Goal: Information Seeking & Learning: Learn about a topic

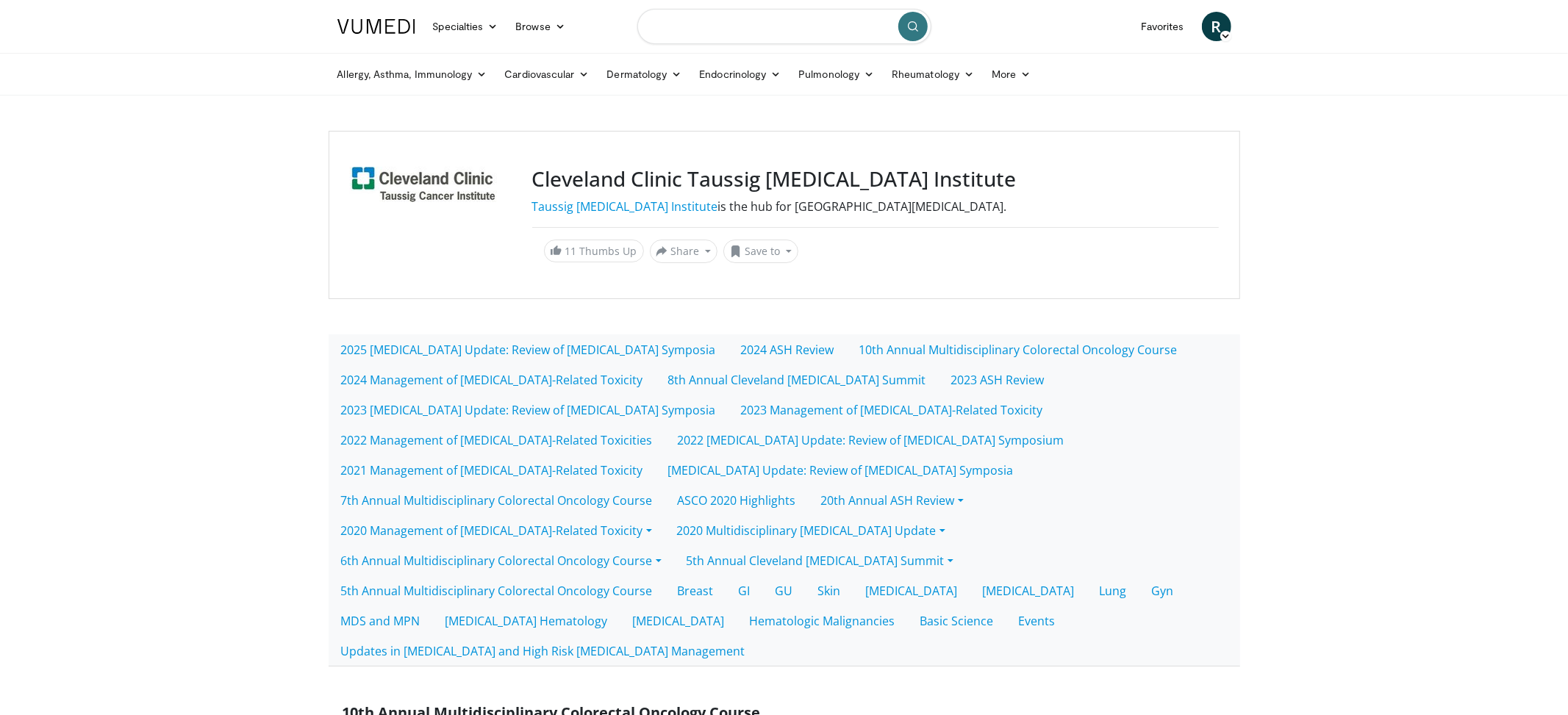
click at [700, 28] on input "Search topics, interventions" at bounding box center [784, 26] width 294 height 35
type input "**********"
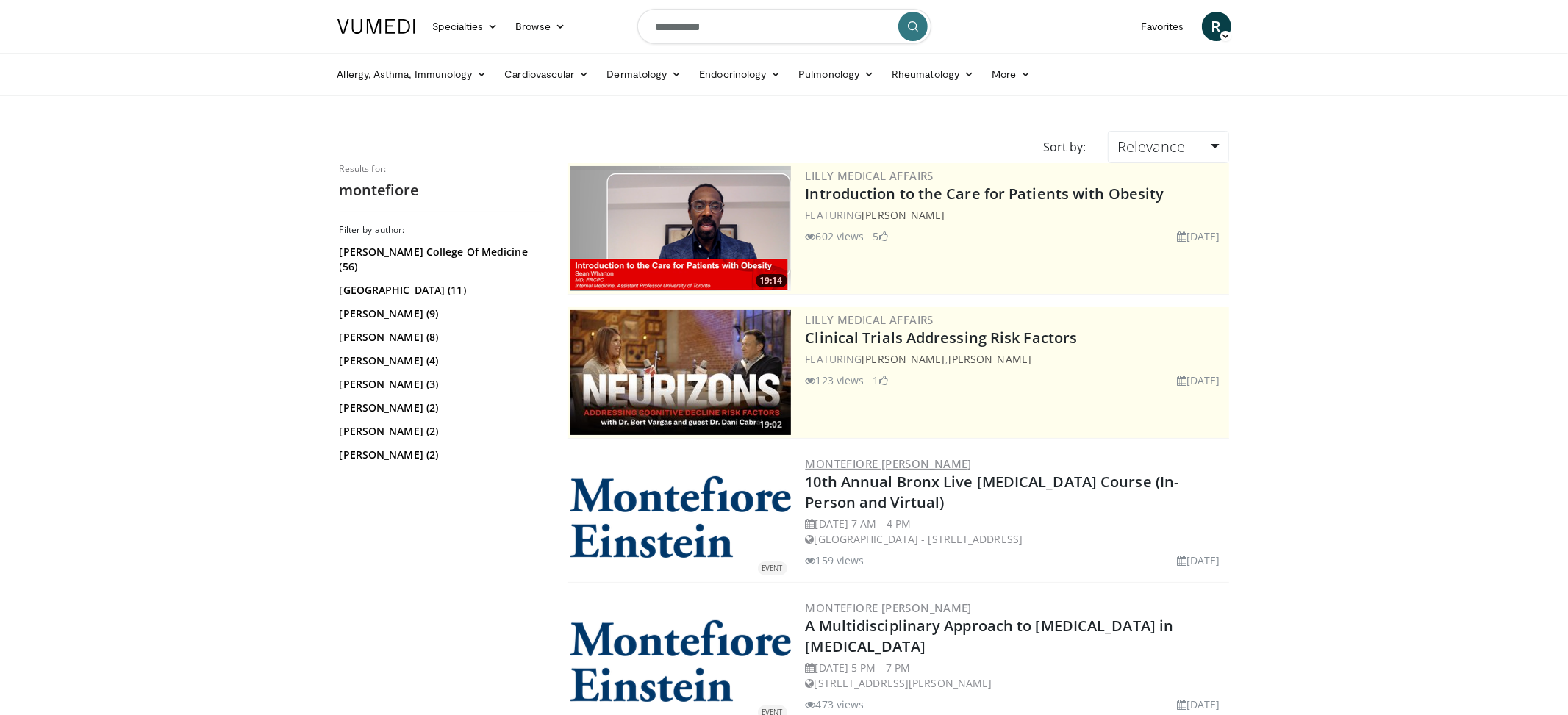
click at [856, 461] on link "Montefiore [PERSON_NAME]" at bounding box center [889, 463] width 167 height 14
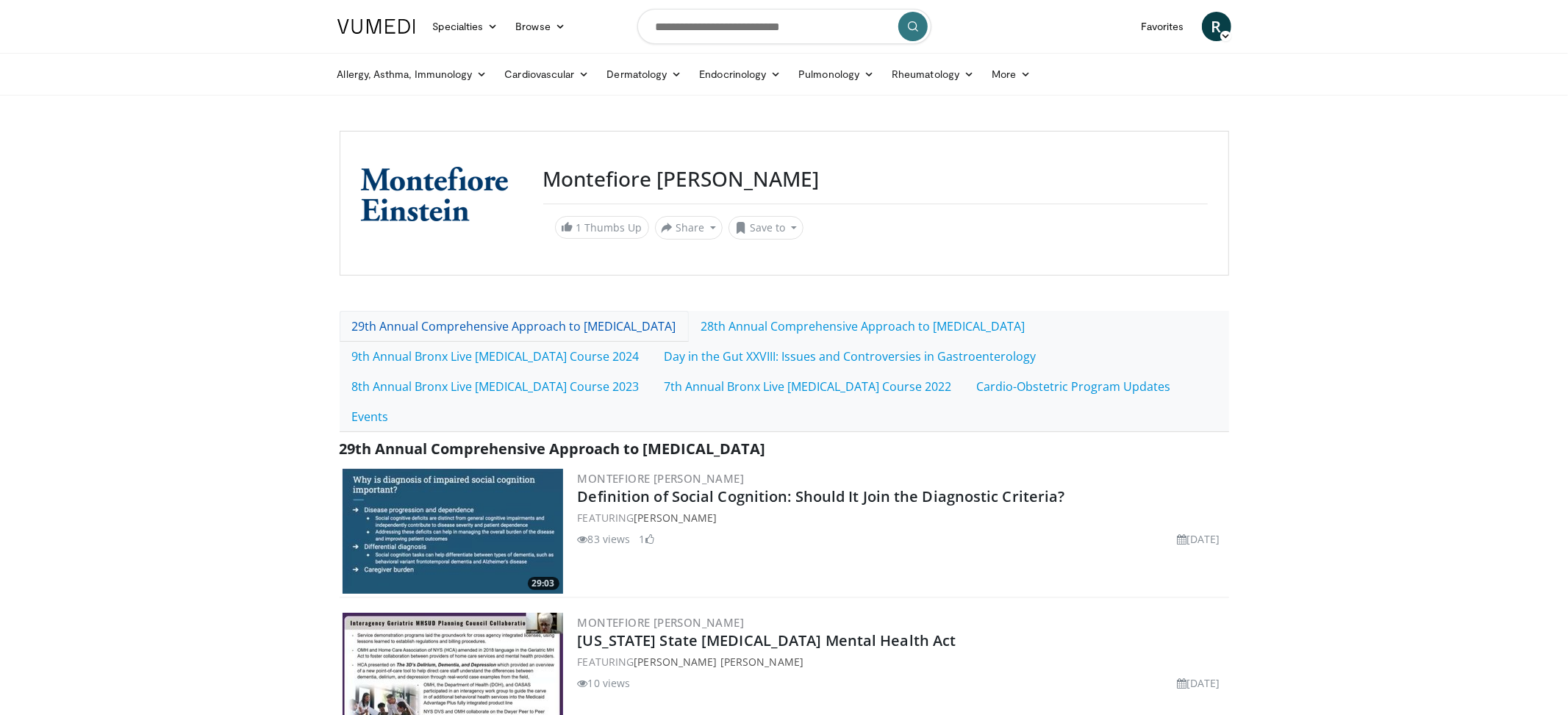
click at [541, 324] on link "29th Annual Comprehensive Approach to Dementia" at bounding box center [514, 326] width 349 height 31
